Goal: Navigation & Orientation: Find specific page/section

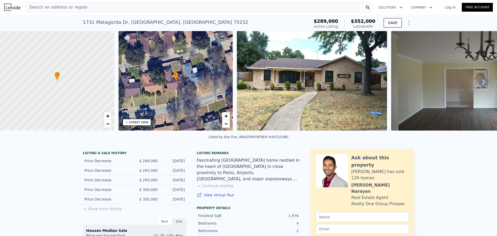
click at [478, 83] on icon at bounding box center [483, 82] width 10 height 10
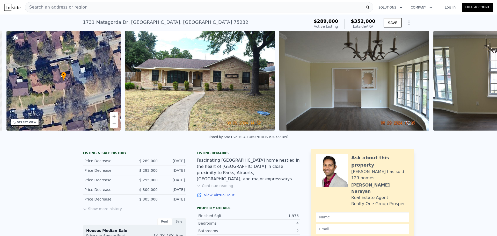
scroll to position [0, 121]
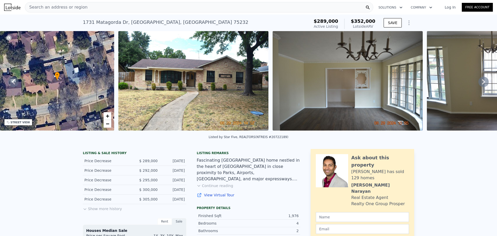
click at [478, 83] on icon at bounding box center [483, 82] width 10 height 10
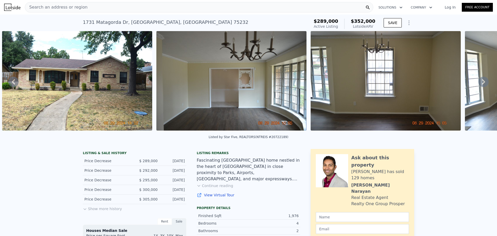
click at [478, 83] on icon at bounding box center [483, 82] width 10 height 10
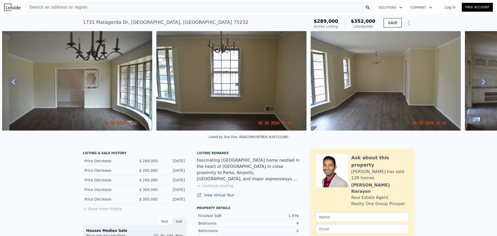
click at [478, 83] on icon at bounding box center [483, 82] width 10 height 10
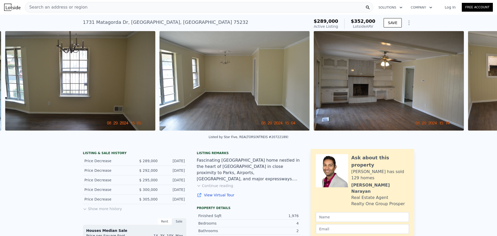
scroll to position [0, 545]
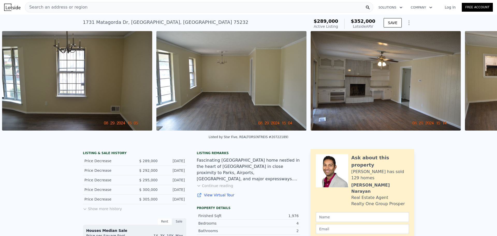
click at [478, 83] on div "• + − • + − STREET VIEW Loading... SATELLITE VIEW" at bounding box center [248, 81] width 497 height 101
click at [478, 83] on icon at bounding box center [483, 82] width 10 height 10
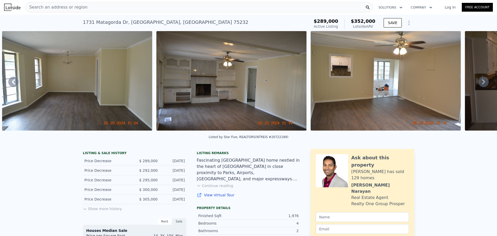
click at [478, 83] on icon at bounding box center [483, 82] width 10 height 10
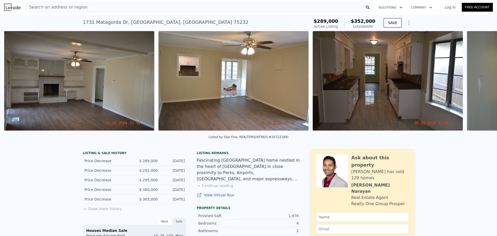
scroll to position [0, 854]
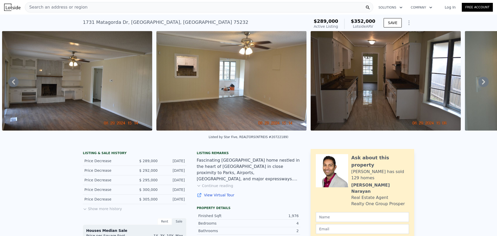
click at [478, 83] on icon at bounding box center [483, 82] width 10 height 10
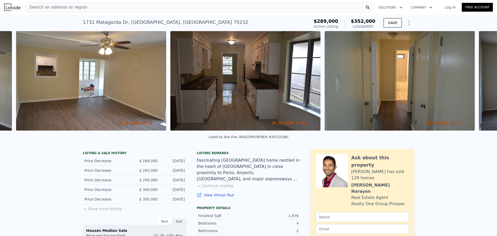
scroll to position [0, 1008]
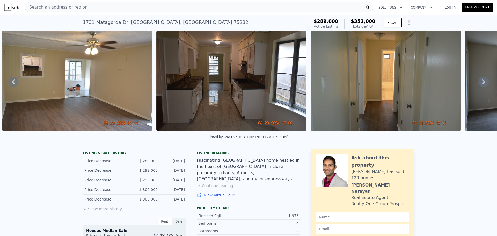
click at [478, 83] on icon at bounding box center [483, 82] width 10 height 10
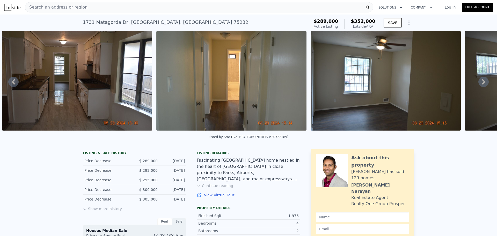
click at [478, 83] on icon at bounding box center [483, 82] width 10 height 10
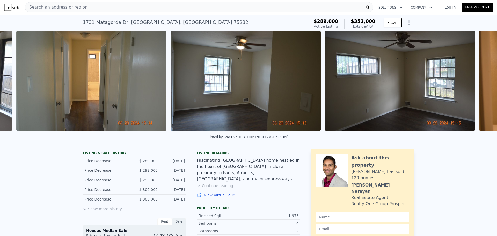
scroll to position [0, 1317]
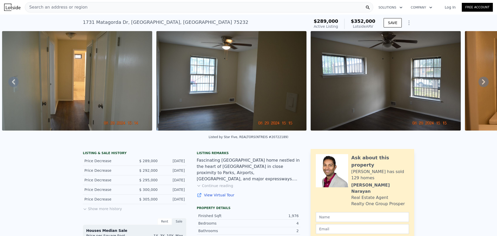
click at [478, 83] on div "• + − • + − STREET VIEW Loading... SATELLITE VIEW" at bounding box center [248, 81] width 497 height 101
click at [478, 83] on icon at bounding box center [483, 82] width 10 height 10
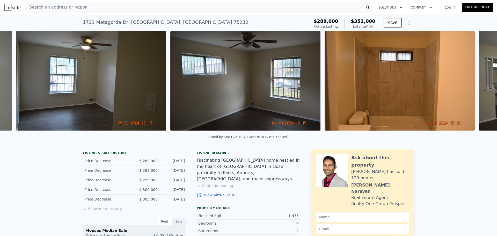
scroll to position [0, 1471]
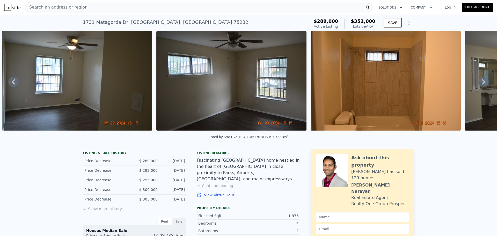
click at [478, 83] on icon at bounding box center [483, 82] width 10 height 10
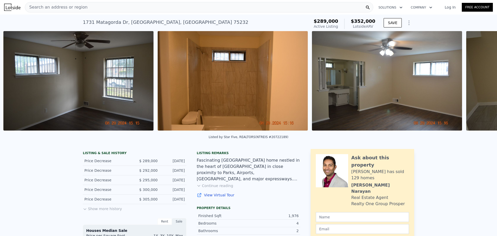
scroll to position [0, 1625]
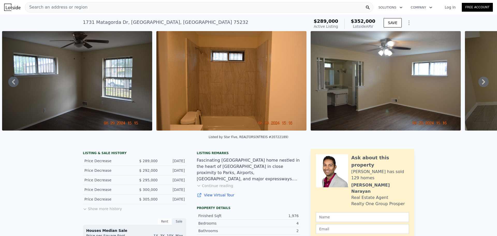
click at [478, 83] on icon at bounding box center [483, 82] width 10 height 10
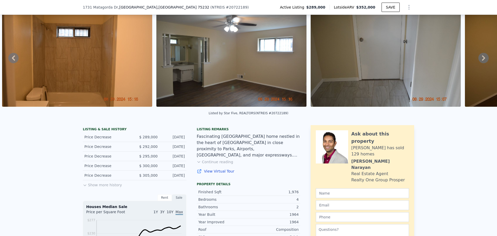
scroll to position [50, 0]
